Goal: Understand process/instructions

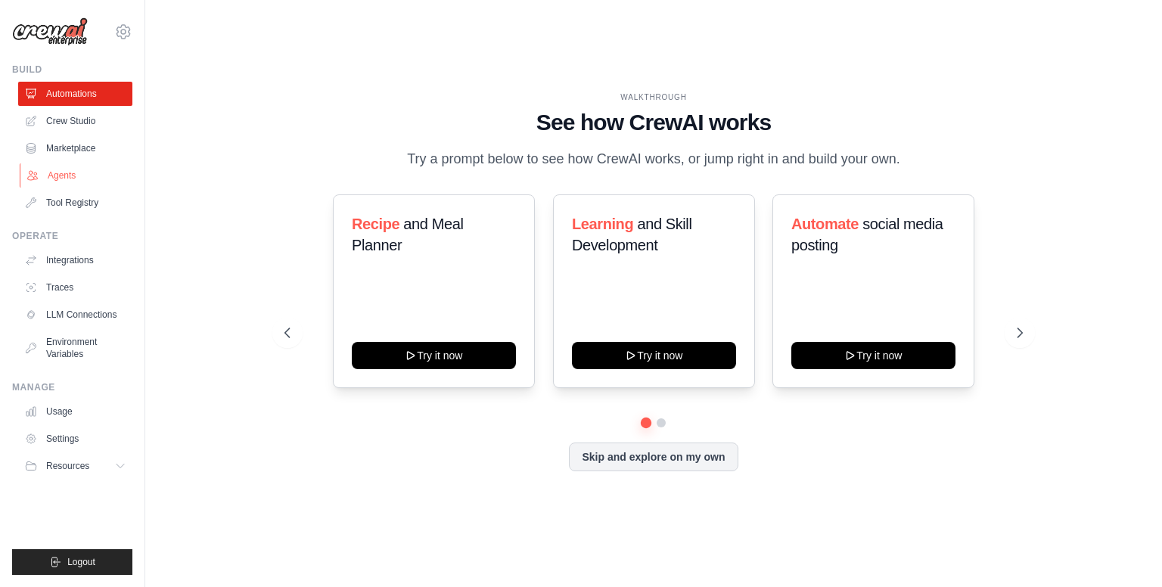
click at [64, 182] on link "Agents" at bounding box center [77, 175] width 114 height 24
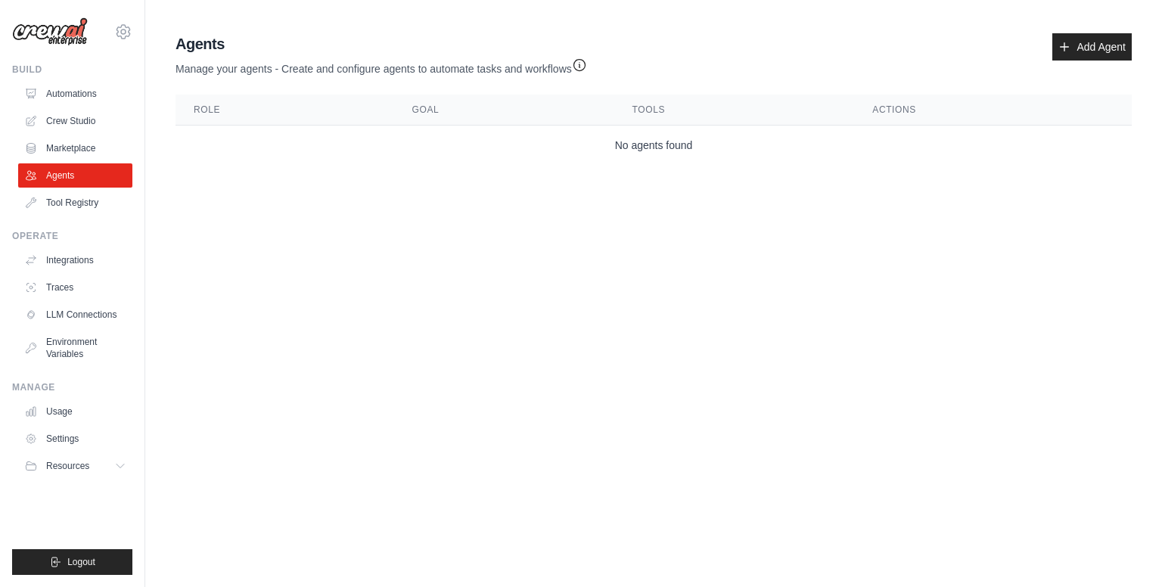
click at [215, 123] on th "Role" at bounding box center [285, 110] width 219 height 31
click at [399, 104] on th "Goal" at bounding box center [504, 110] width 220 height 31
click at [648, 107] on th "Tools" at bounding box center [734, 110] width 241 height 31
click at [862, 102] on th "Actions" at bounding box center [993, 110] width 278 height 31
click at [86, 291] on link "Traces" at bounding box center [77, 287] width 114 height 24
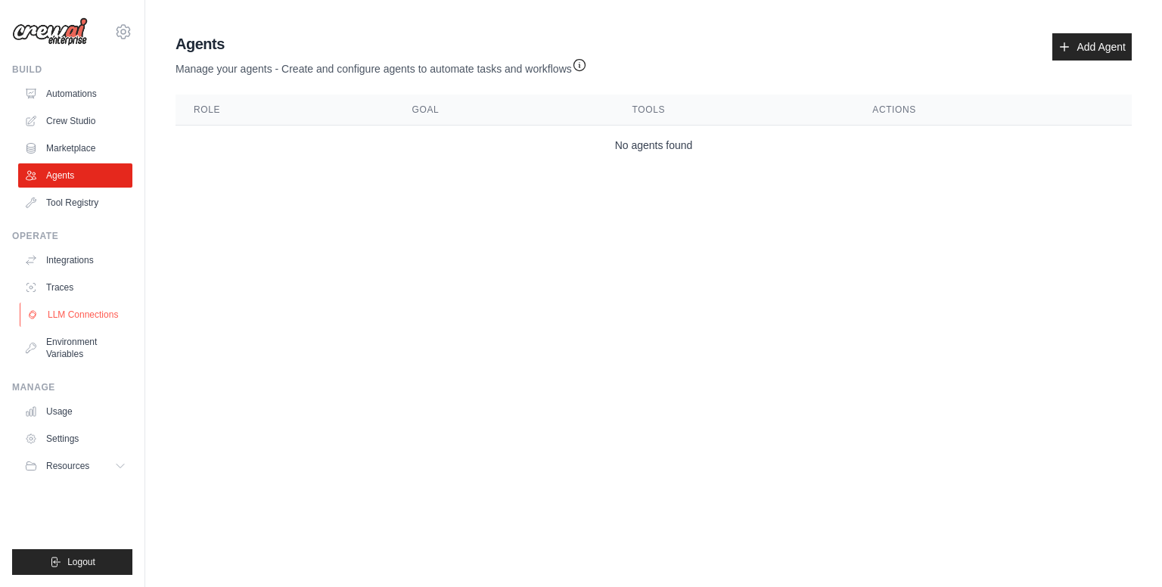
click at [92, 310] on link "LLM Connections" at bounding box center [77, 315] width 114 height 24
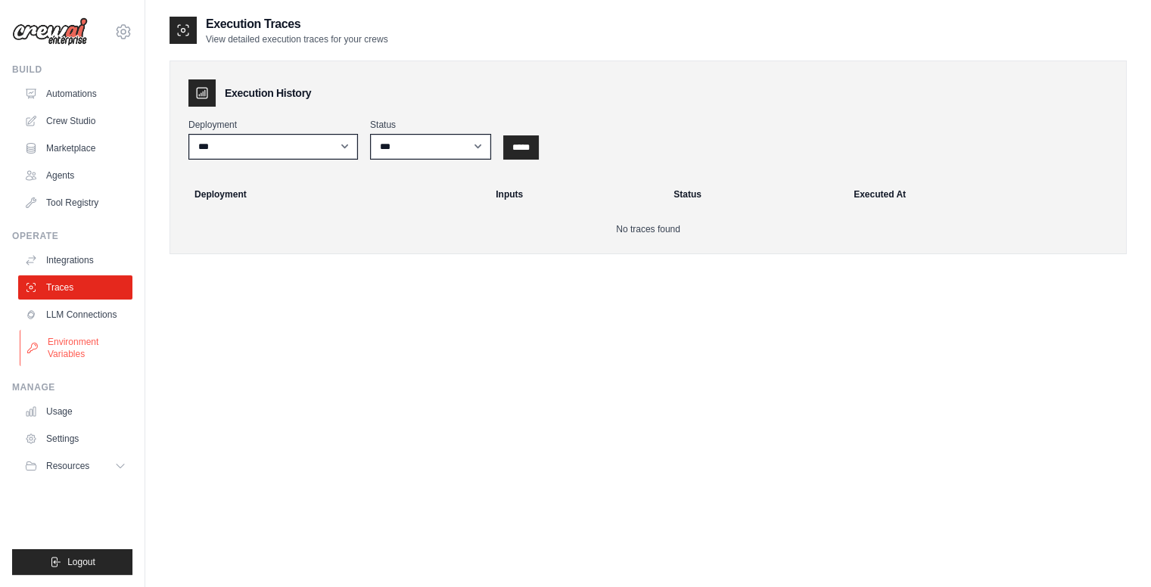
click at [95, 339] on link "Environment Variables" at bounding box center [77, 348] width 114 height 36
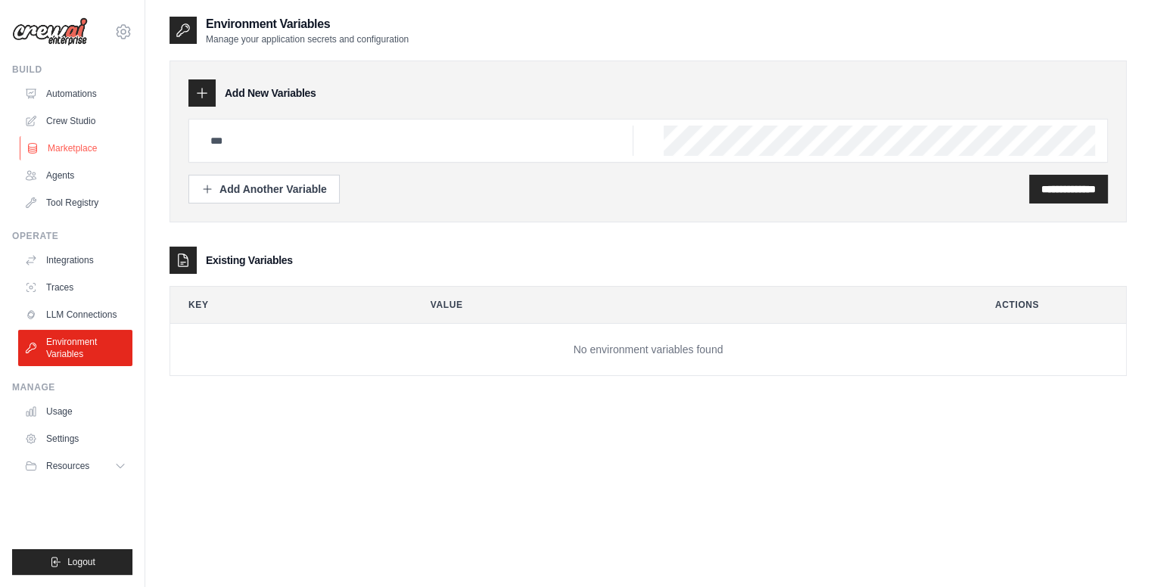
click at [64, 151] on link "Marketplace" at bounding box center [77, 148] width 114 height 24
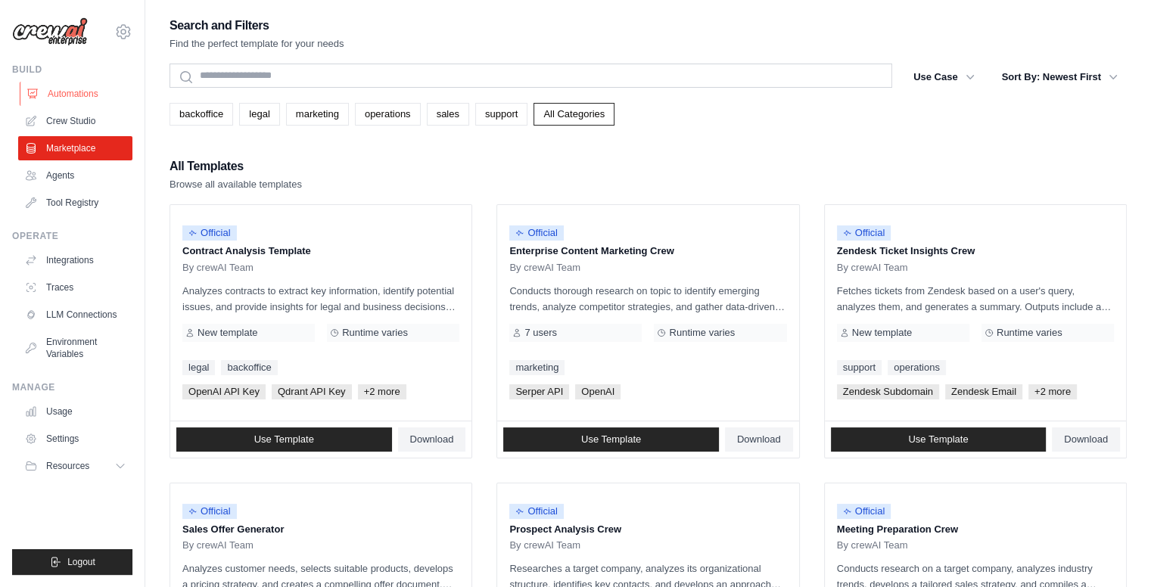
click at [68, 82] on link "Automations" at bounding box center [77, 94] width 114 height 24
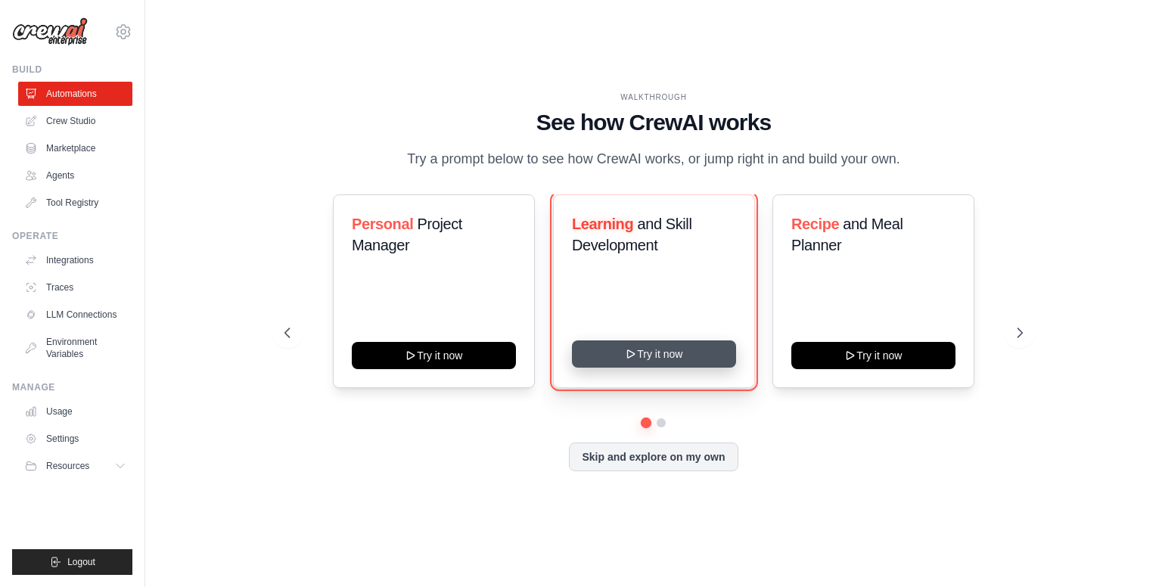
click at [663, 367] on button "Try it now" at bounding box center [654, 353] width 164 height 27
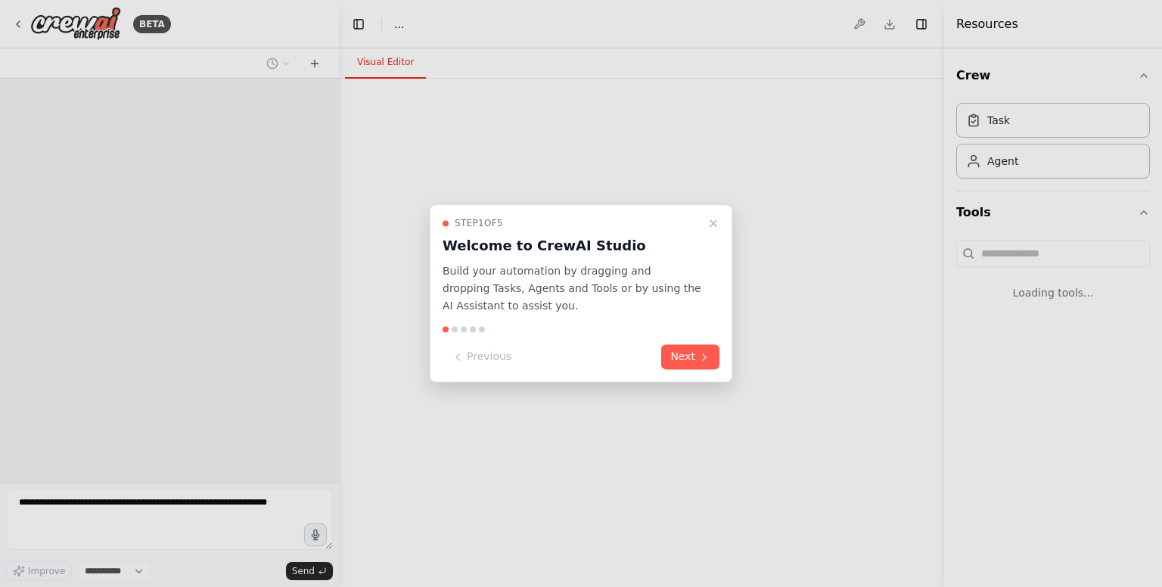
select select "****"
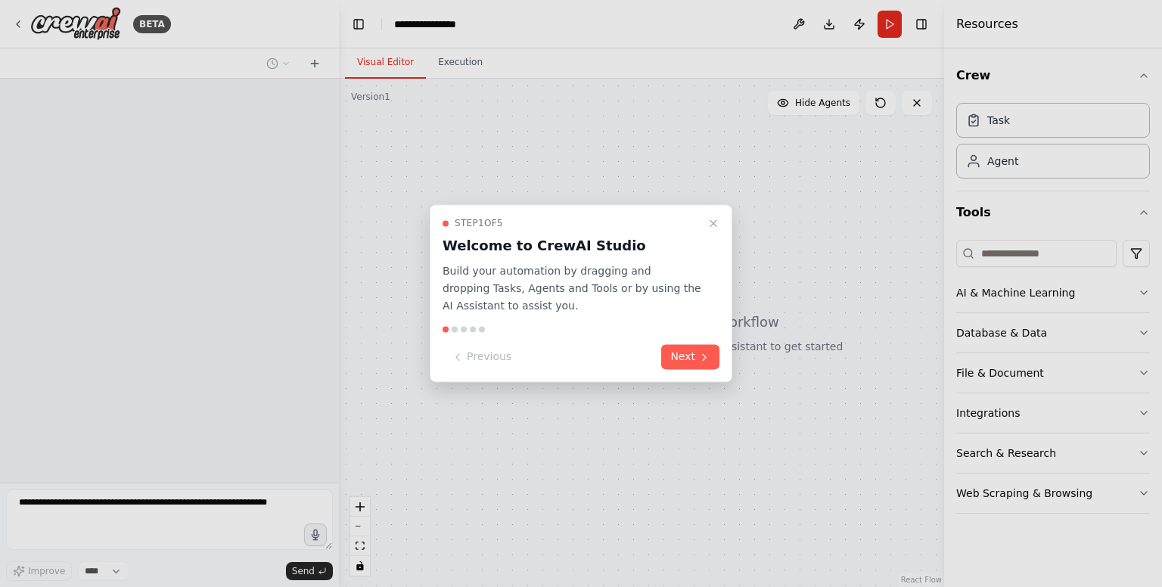
click at [693, 371] on div "Step 1 of 5 Welcome to CrewAI Studio Build your automation by dragging and drop…" at bounding box center [581, 293] width 303 height 178
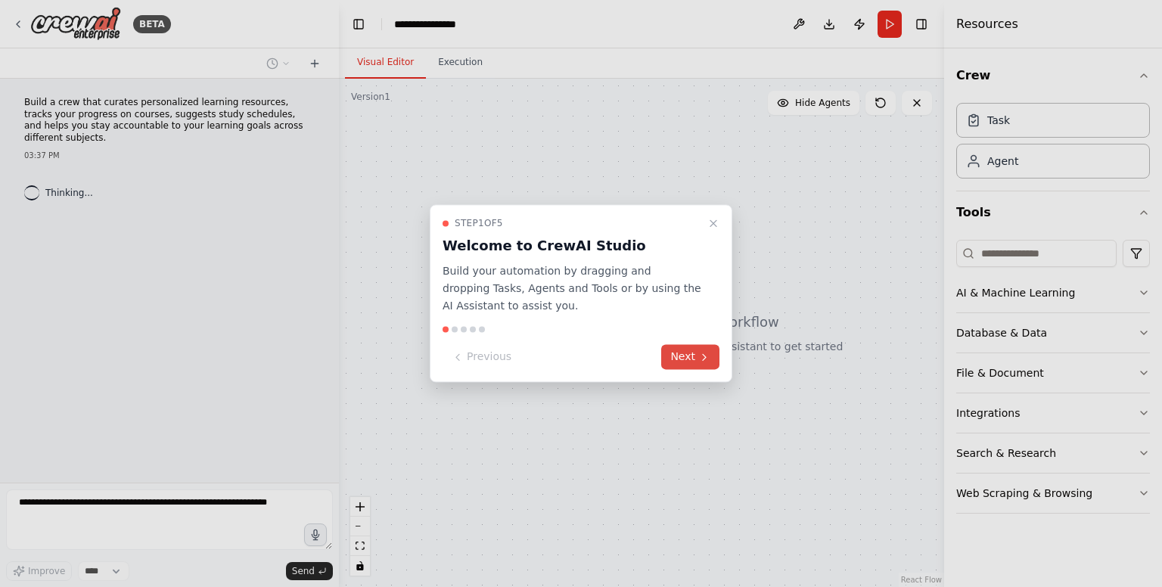
click at [695, 355] on button "Next" at bounding box center [690, 357] width 58 height 25
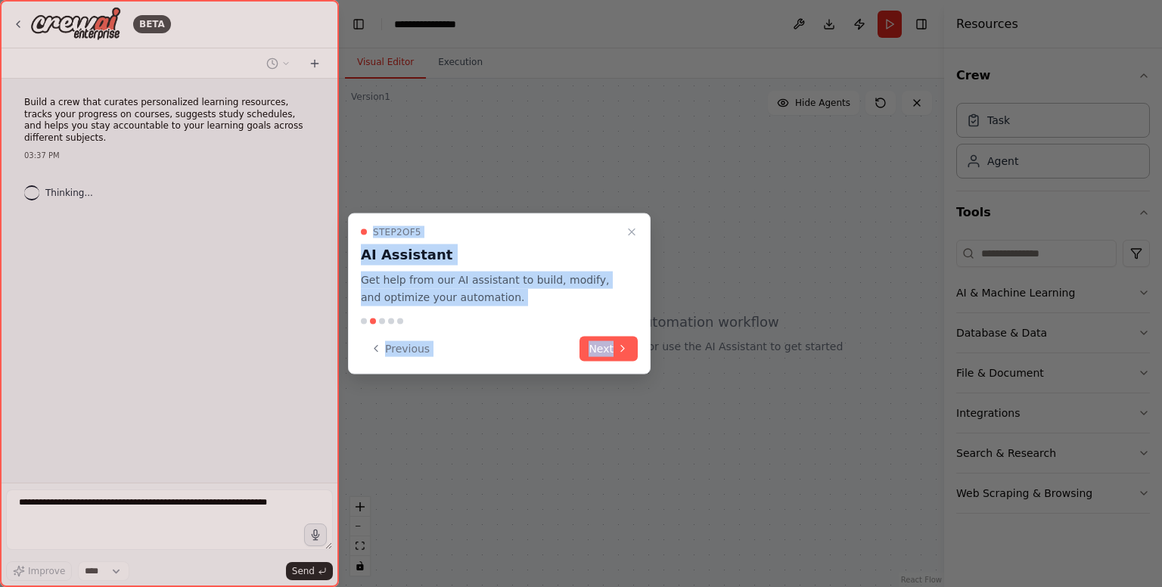
click at [695, 355] on div at bounding box center [581, 293] width 1162 height 587
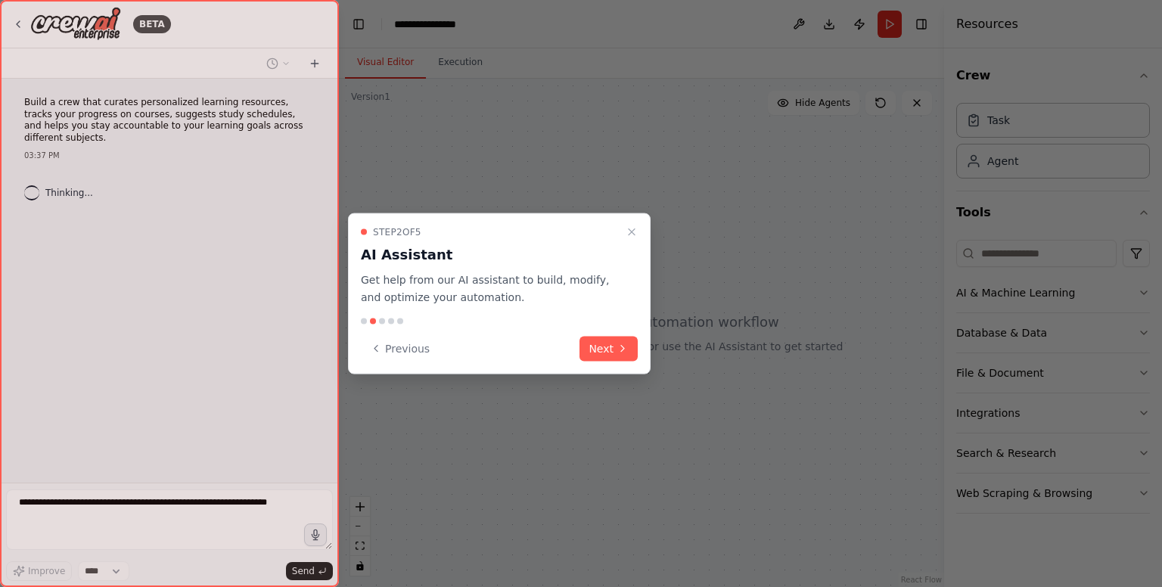
click at [695, 355] on div at bounding box center [581, 293] width 1162 height 587
click at [624, 343] on icon at bounding box center [623, 349] width 12 height 12
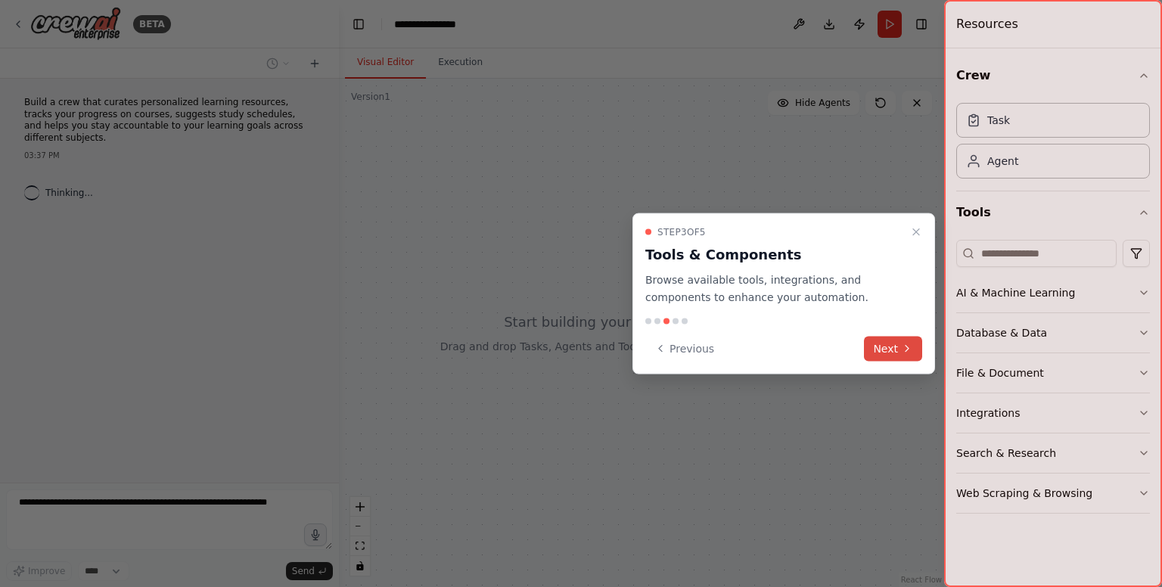
click at [884, 350] on button "Next" at bounding box center [893, 348] width 58 height 25
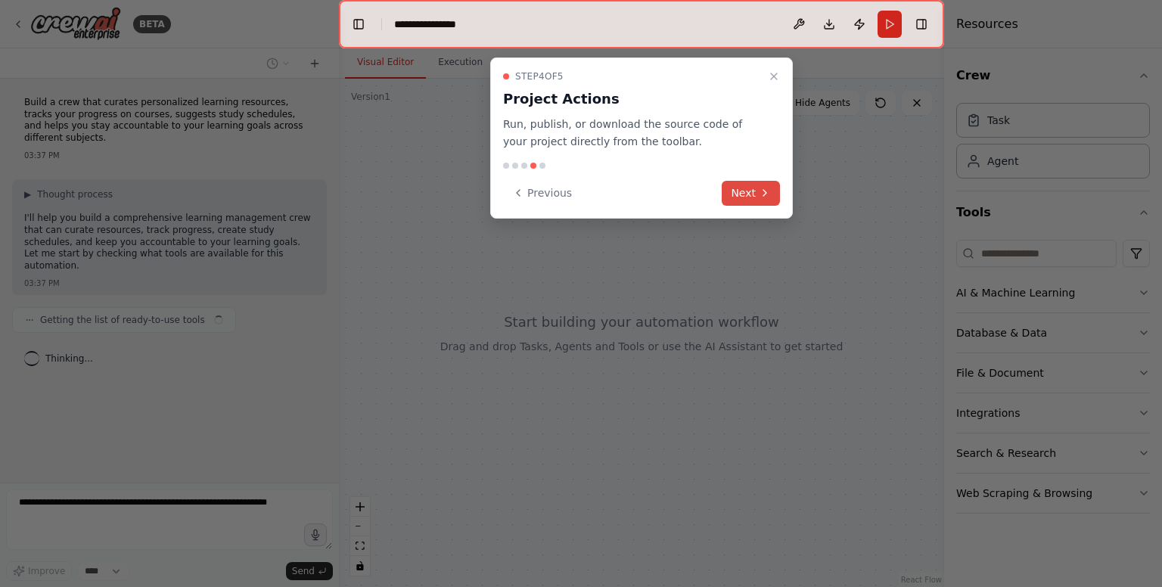
click at [744, 181] on button "Next" at bounding box center [751, 193] width 58 height 25
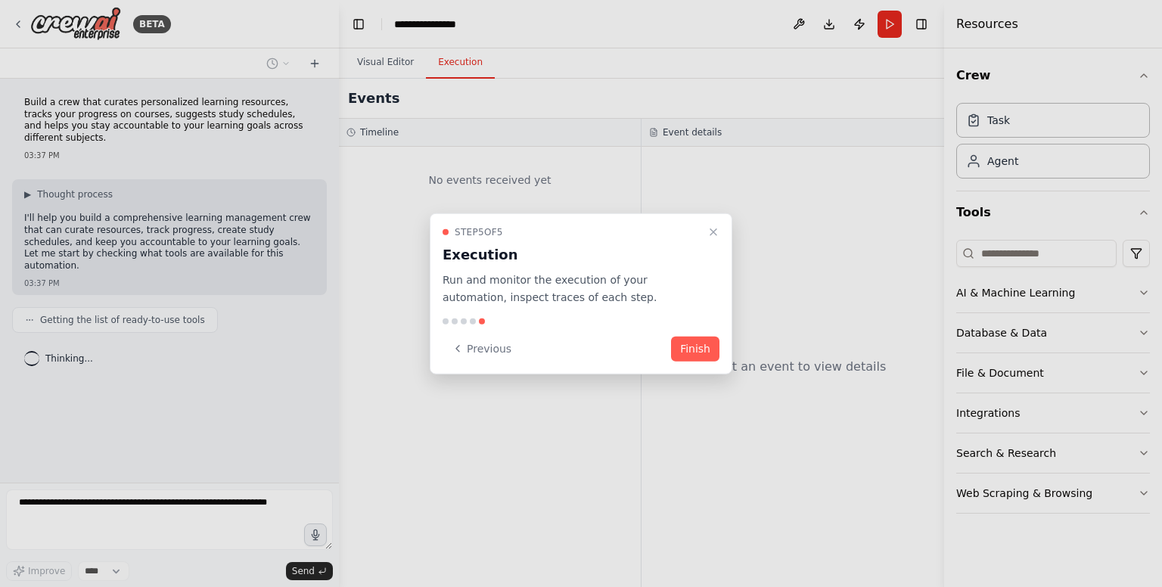
click at [692, 346] on button "Finish" at bounding box center [695, 348] width 48 height 25
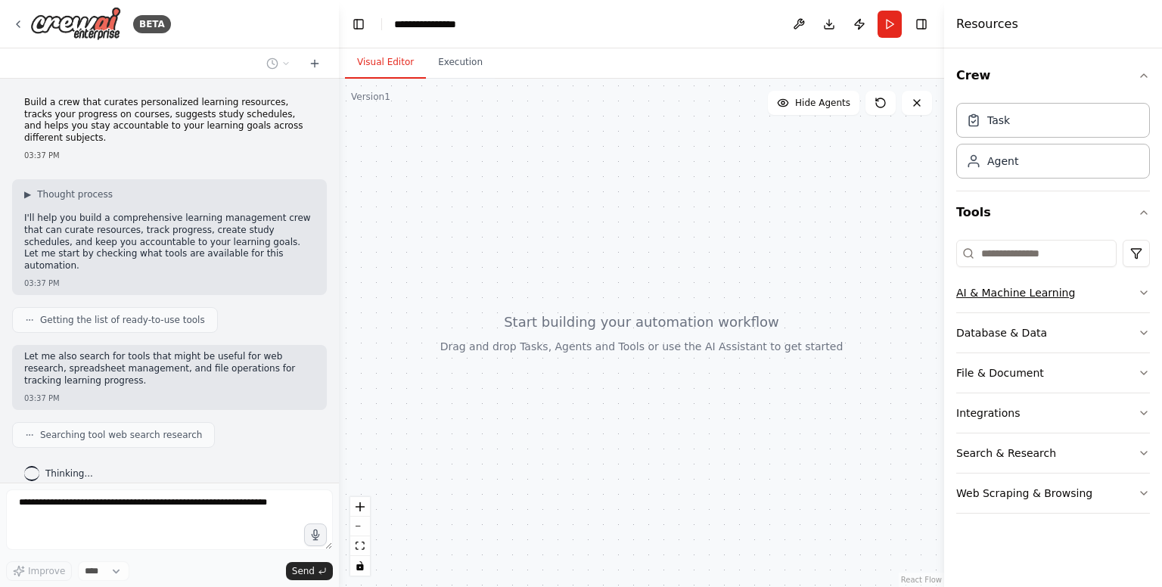
scroll to position [28, 0]
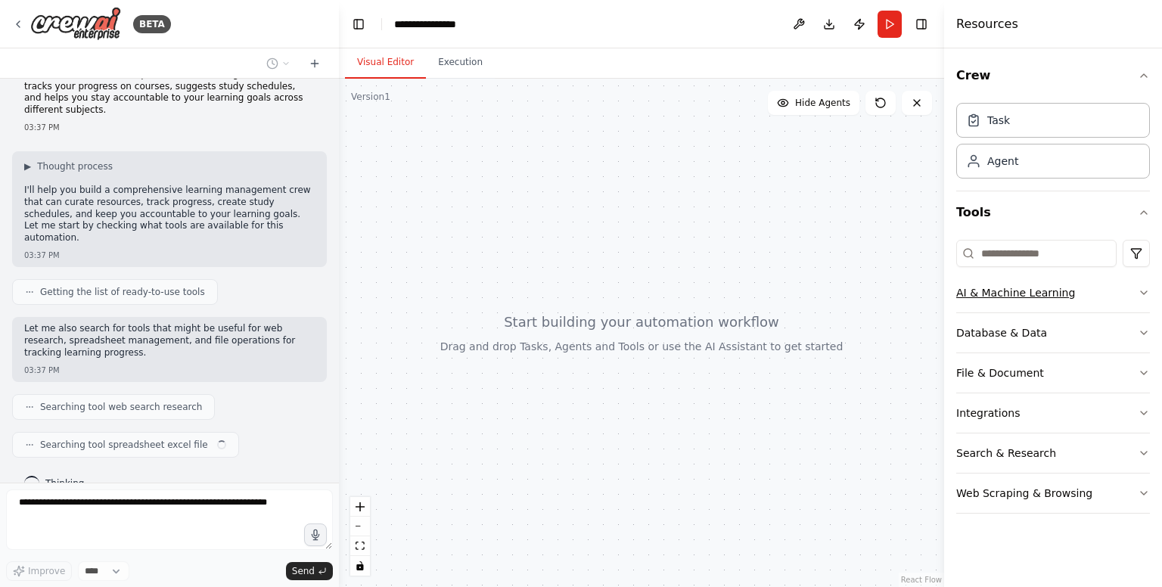
click at [1042, 291] on div "AI & Machine Learning" at bounding box center [1015, 292] width 119 height 15
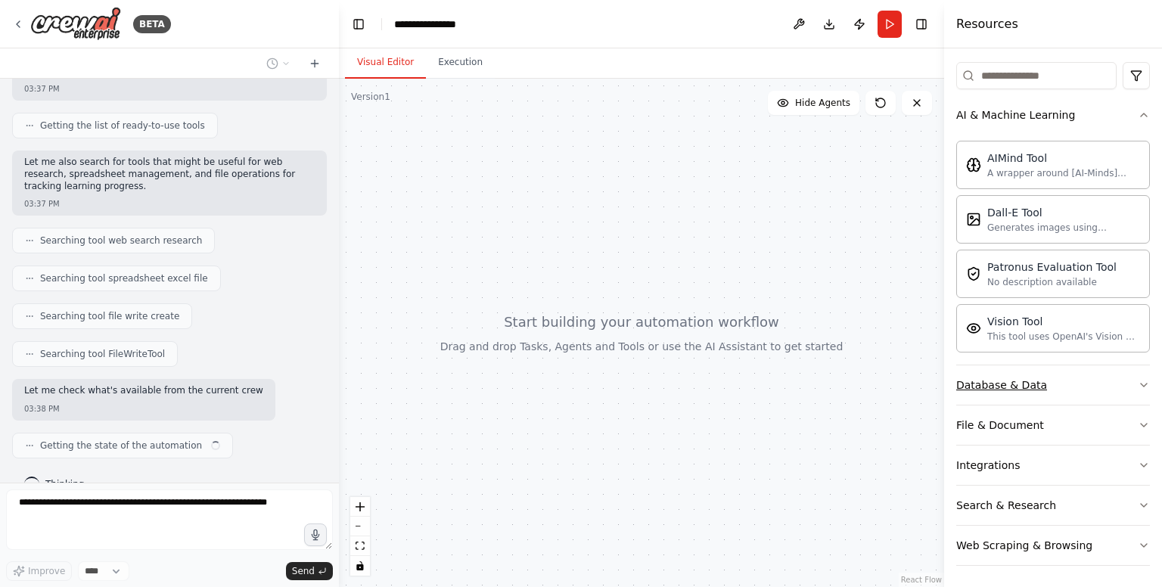
scroll to position [206, 0]
